Goal: Information Seeking & Learning: Learn about a topic

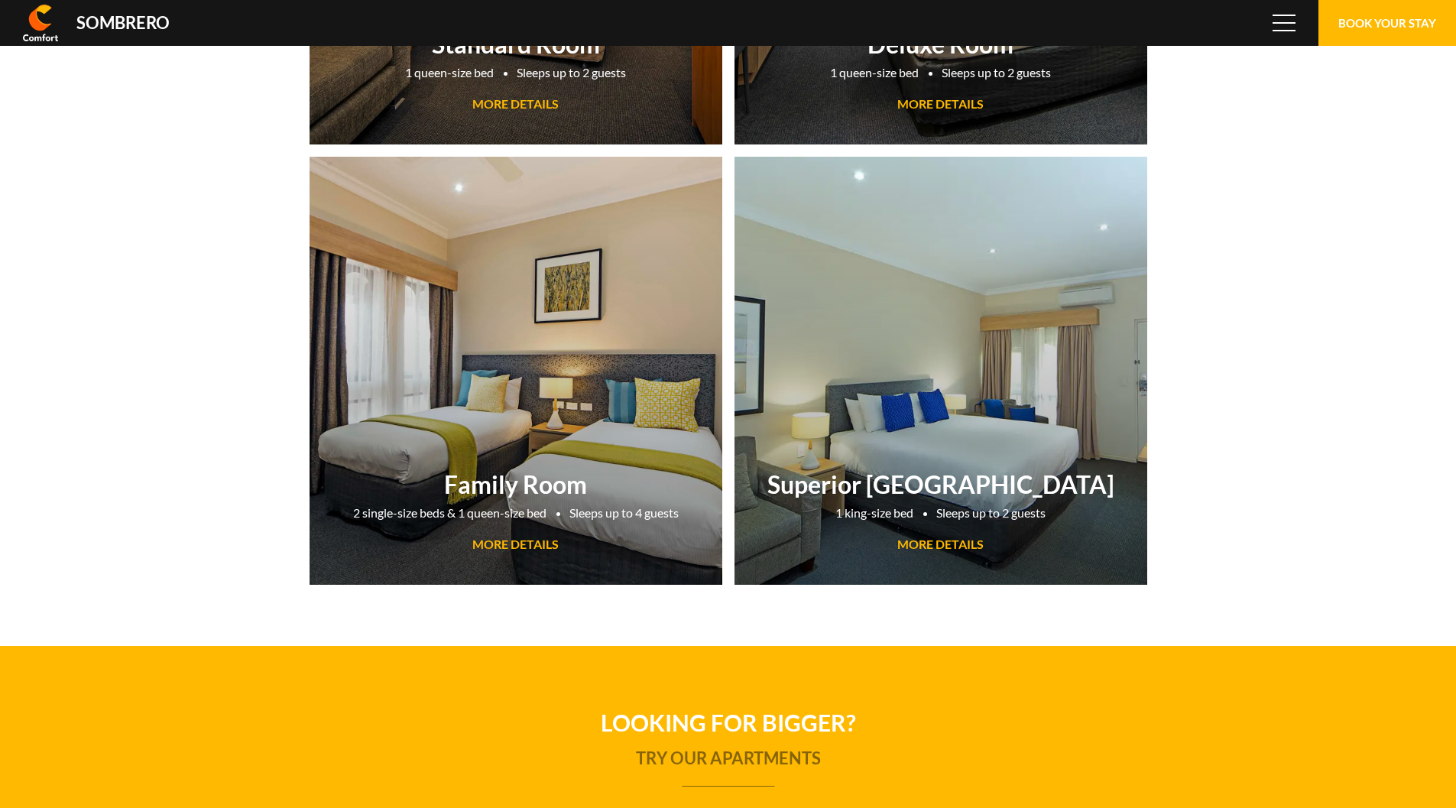
scroll to position [101909, 0]
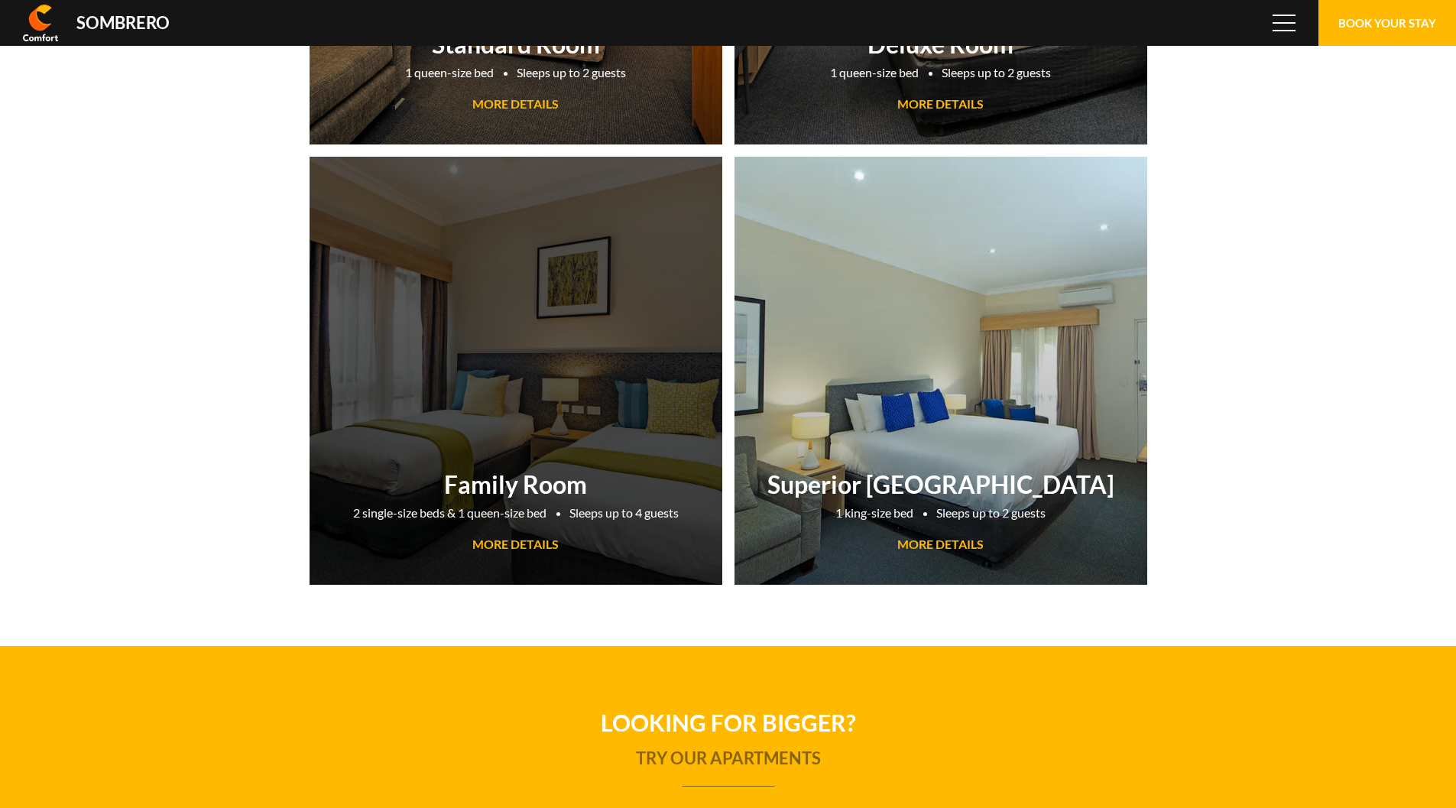
click at [510, 547] on span "MORE DETAILS" at bounding box center [515, 543] width 86 height 15
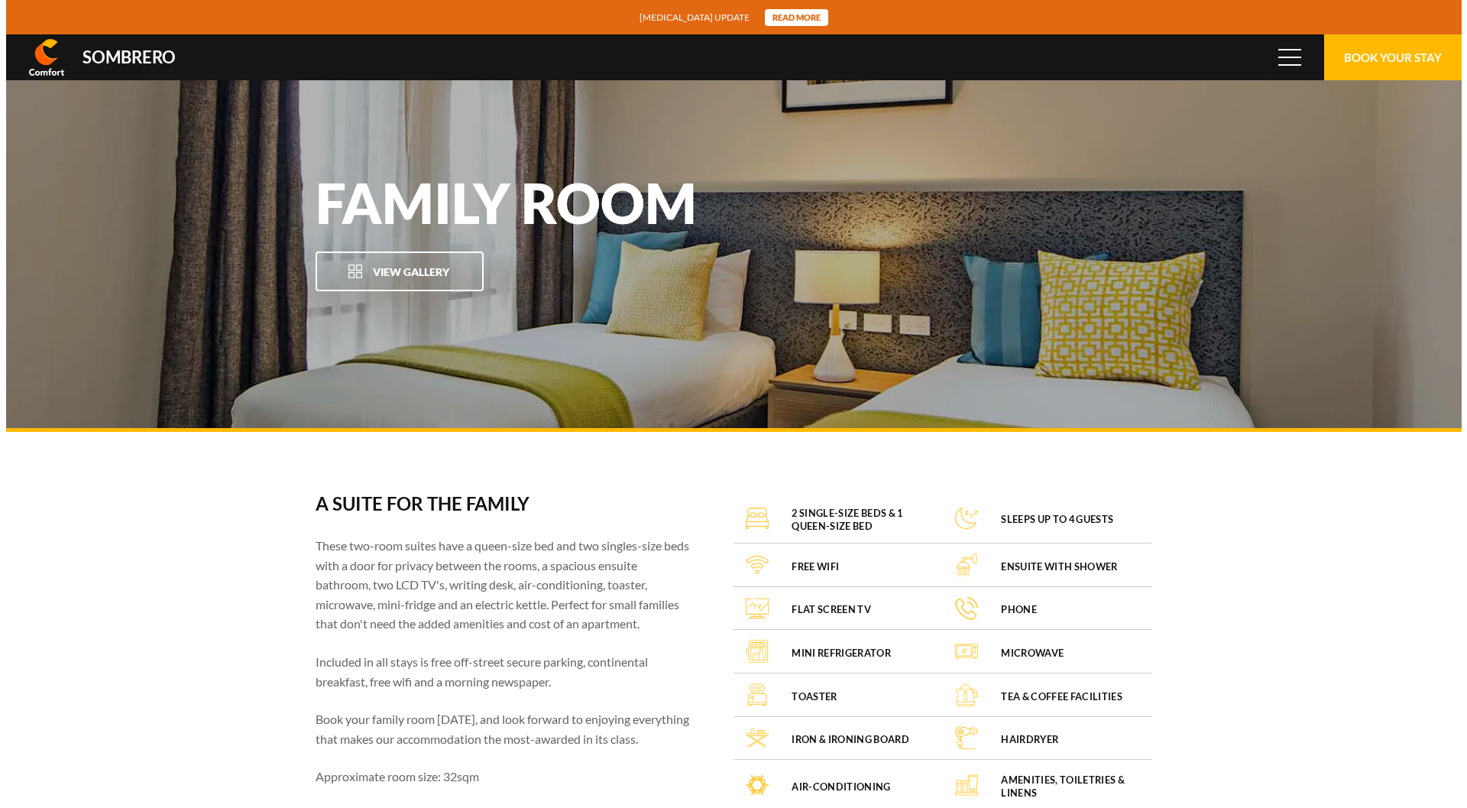
scroll to position [101909, 0]
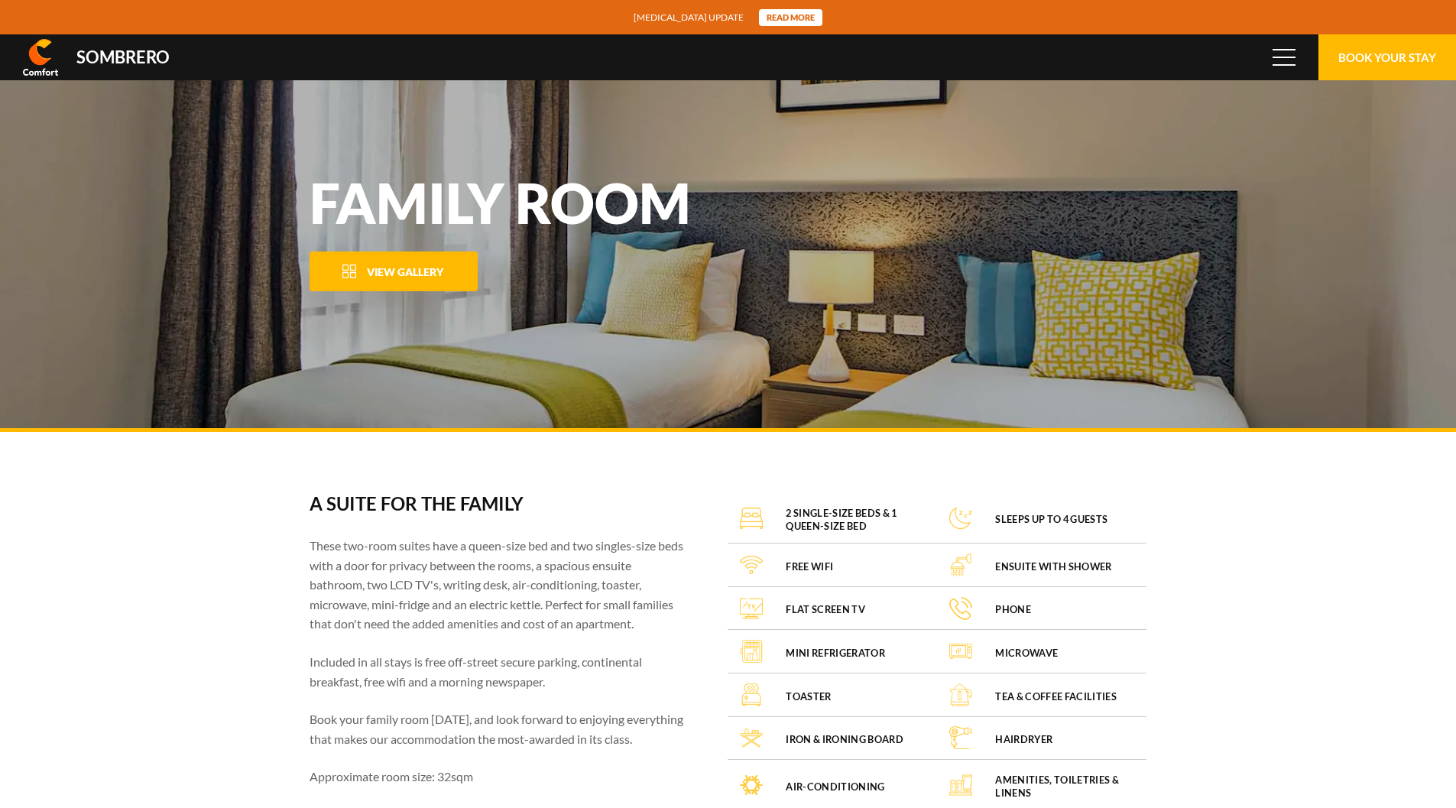
click at [421, 270] on span "View Gallery" at bounding box center [405, 271] width 76 height 13
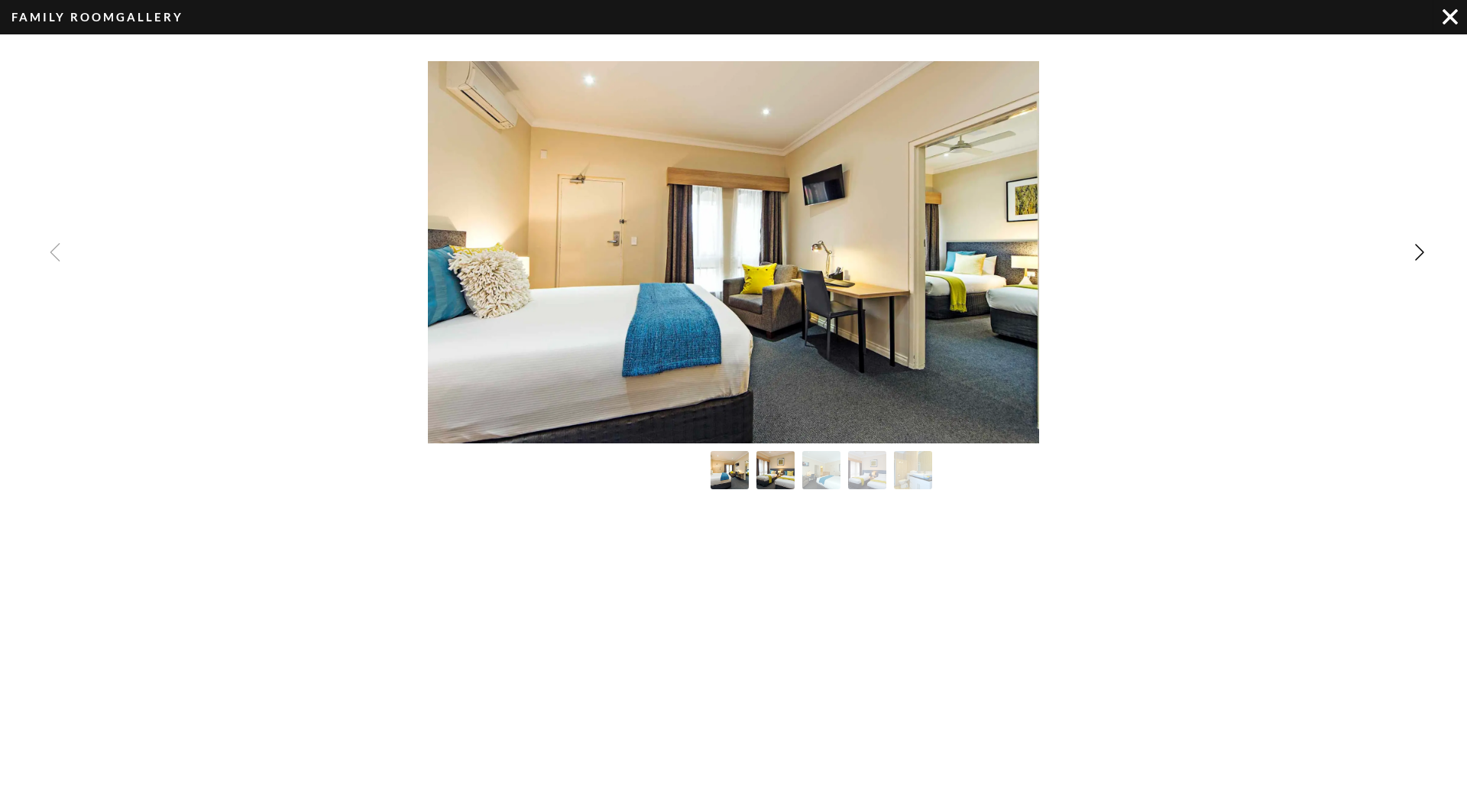
click at [792, 469] on img "Image Gallery" at bounding box center [776, 470] width 42 height 42
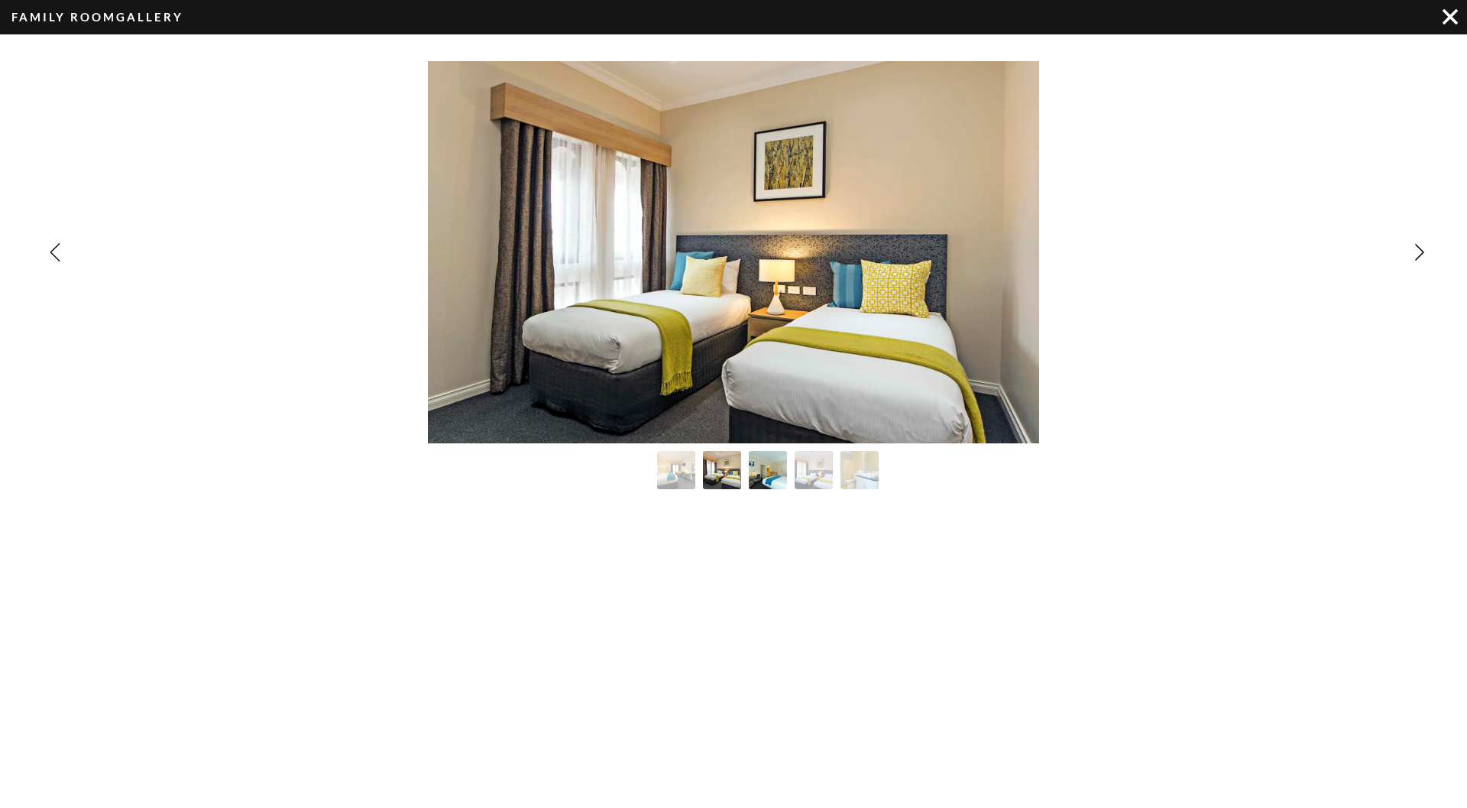
click at [776, 473] on img "Image Gallery" at bounding box center [768, 470] width 42 height 42
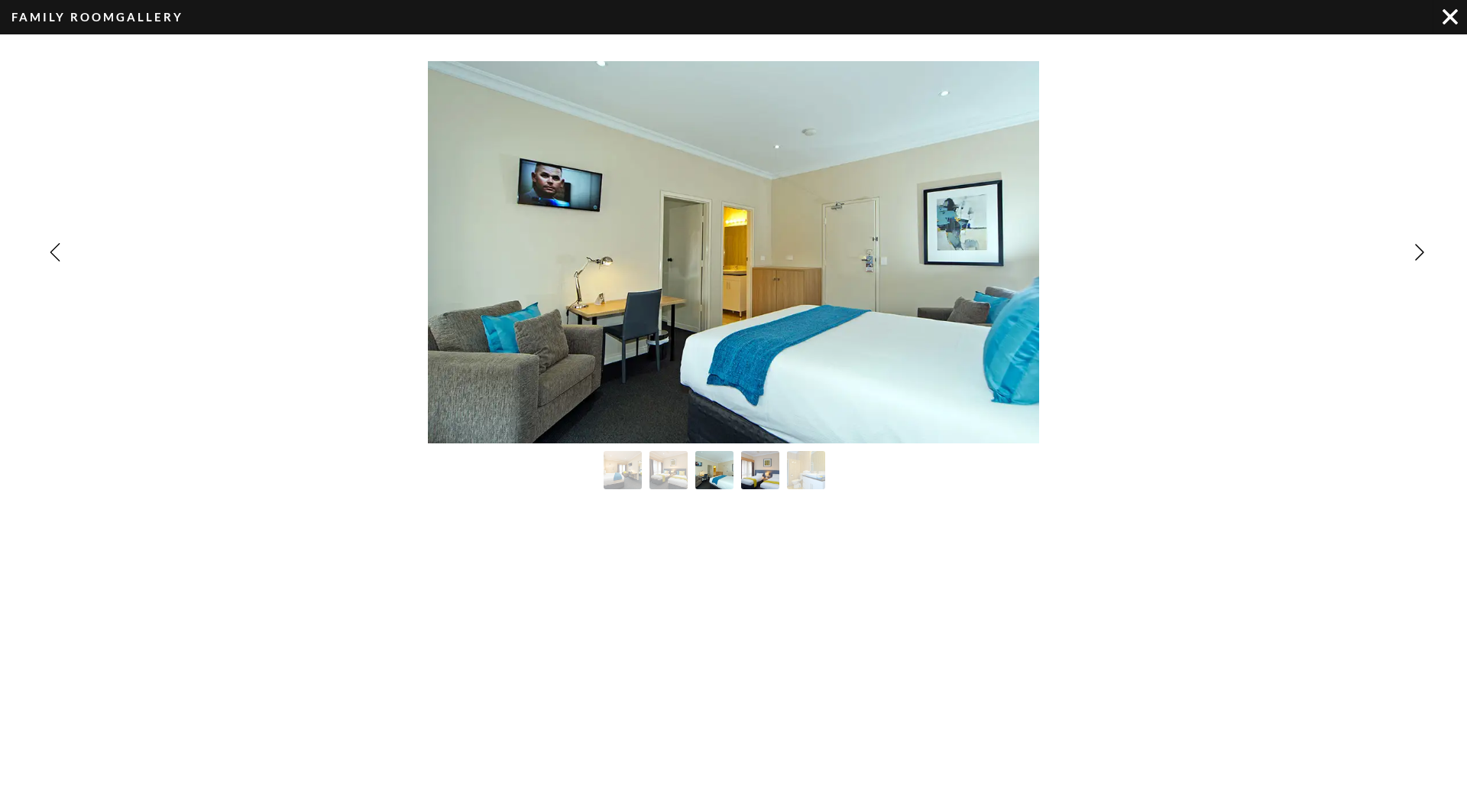
click at [764, 474] on img "Image Gallery" at bounding box center [761, 470] width 42 height 42
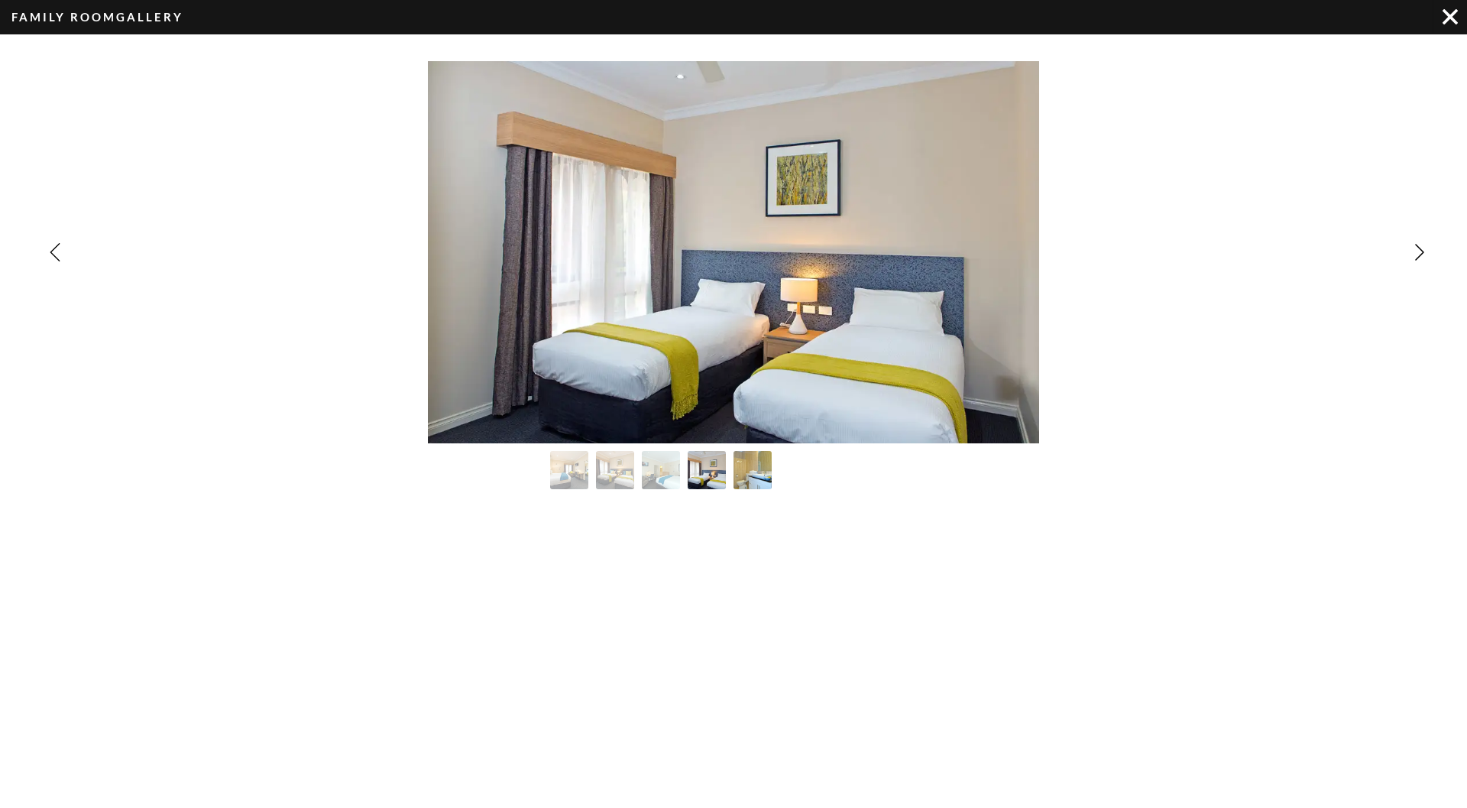
click at [759, 472] on img "Image Gallery" at bounding box center [753, 470] width 42 height 42
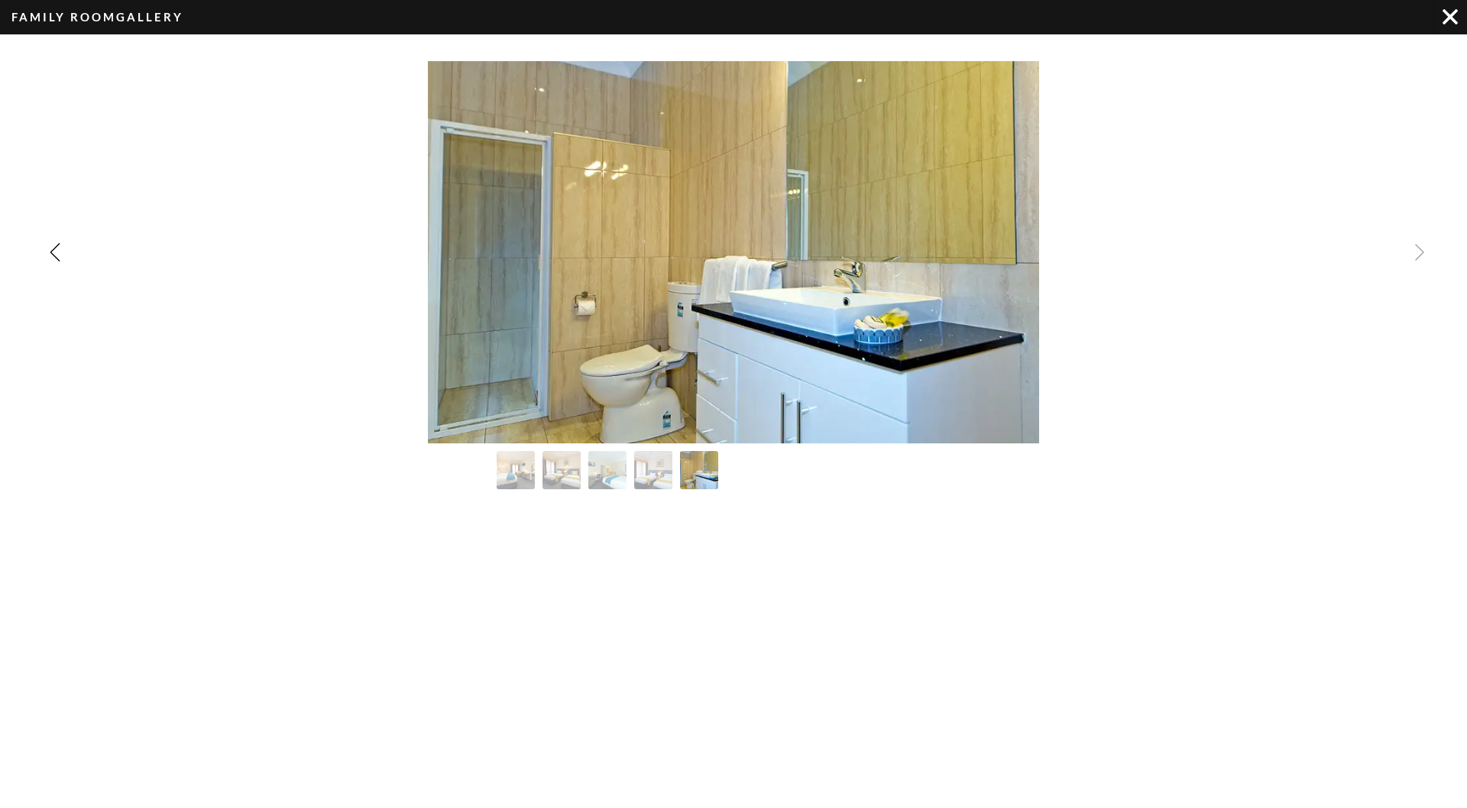
click at [1452, 16] on img "Image Gallery" at bounding box center [1450, 16] width 15 height 15
